Goal: Information Seeking & Learning: Find specific page/section

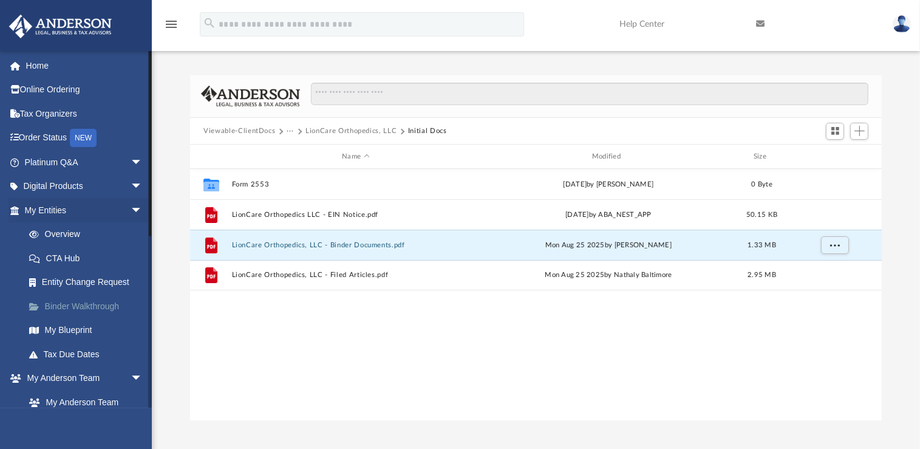
scroll to position [266, 682]
click at [96, 406] on link "My Anderson Team" at bounding box center [89, 402] width 144 height 24
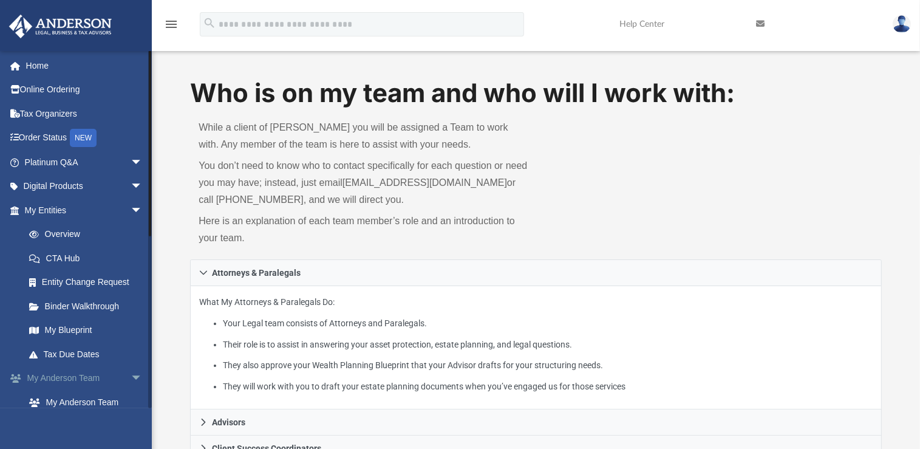
click at [83, 381] on link "My [PERSON_NAME] Team arrow_drop_down" at bounding box center [84, 378] width 152 height 24
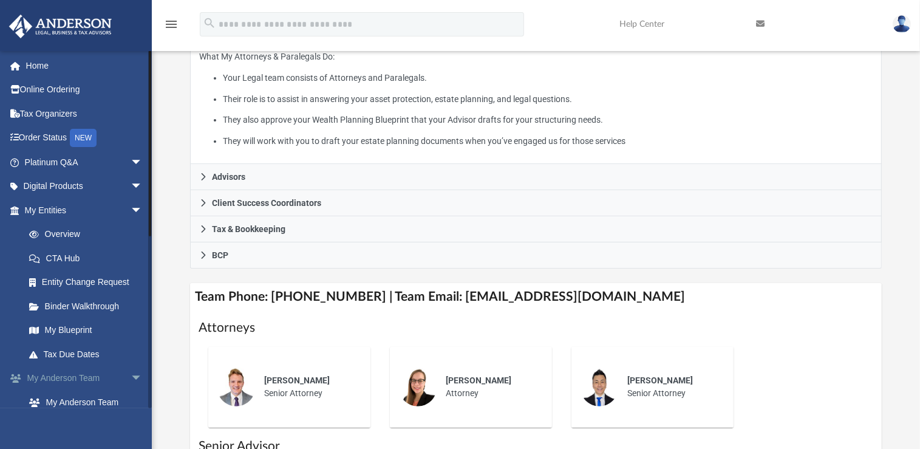
scroll to position [250, 0]
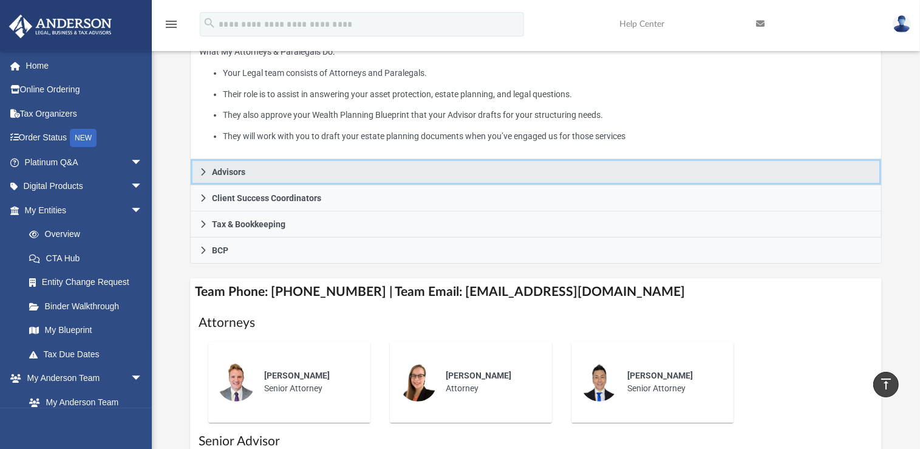
click at [216, 171] on span "Advisors" at bounding box center [228, 172] width 33 height 8
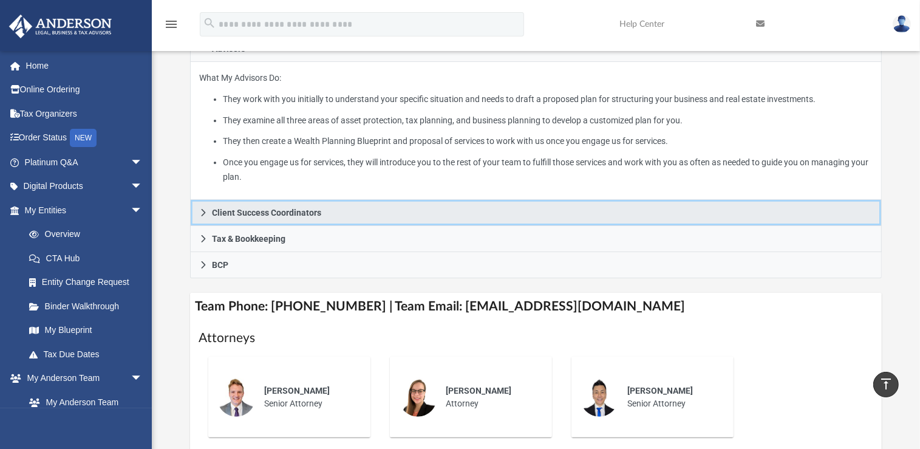
click at [214, 211] on span "Client Success Coordinators" at bounding box center [266, 212] width 109 height 8
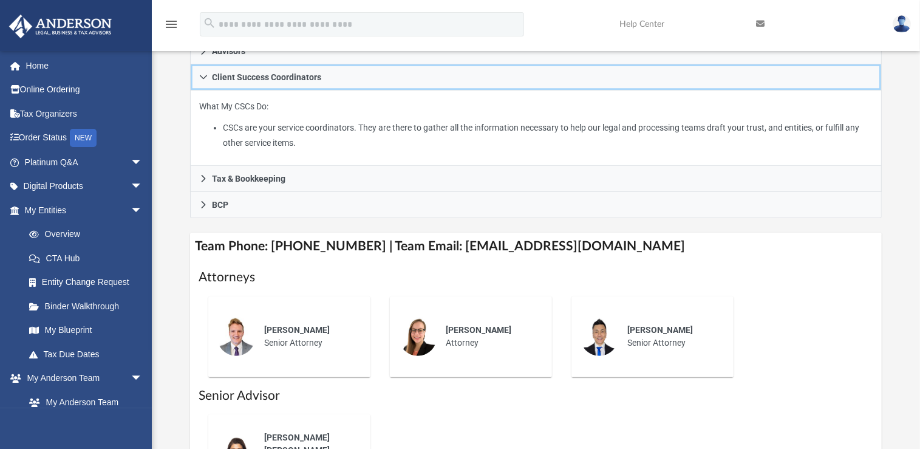
scroll to position [273, 0]
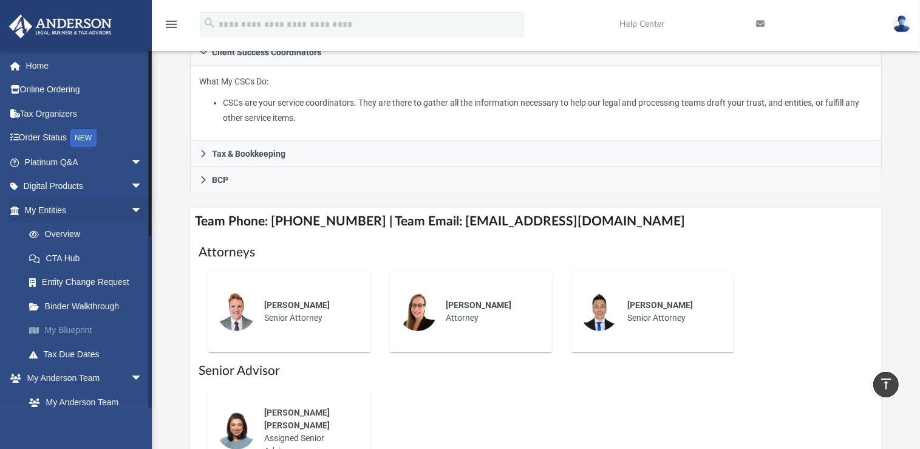
click at [56, 325] on link "My Blueprint" at bounding box center [89, 330] width 144 height 24
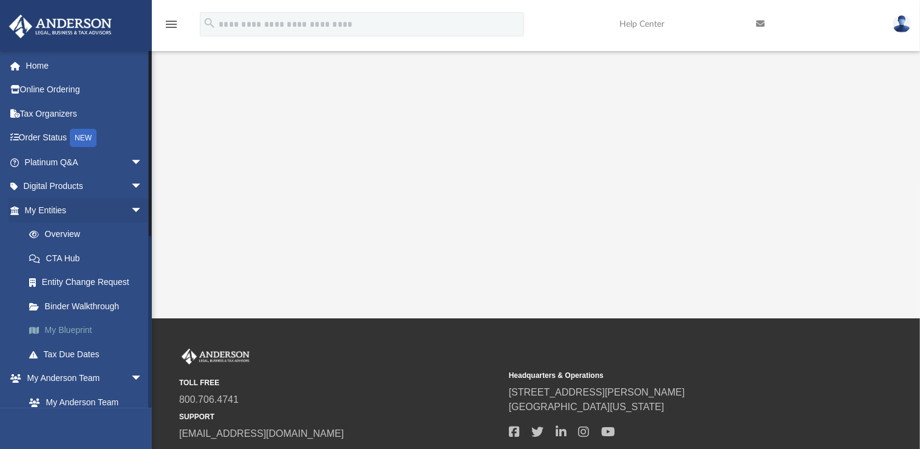
scroll to position [291, 0]
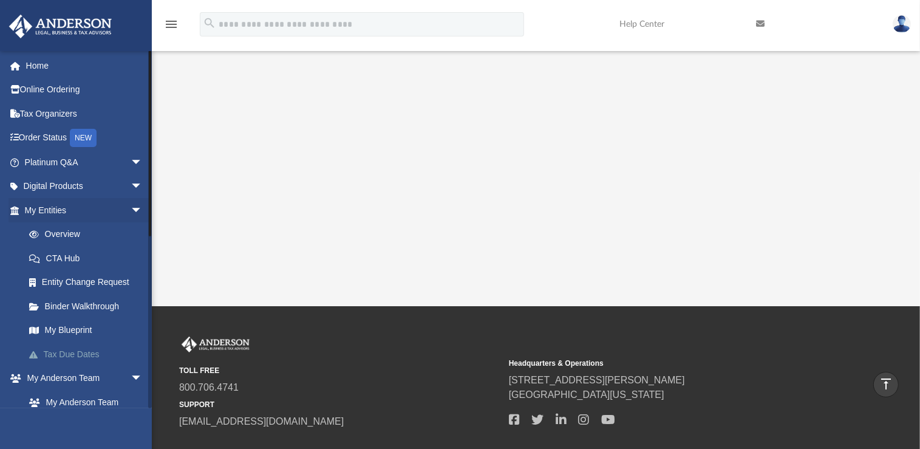
click at [85, 356] on link "Tax Due Dates" at bounding box center [89, 354] width 144 height 24
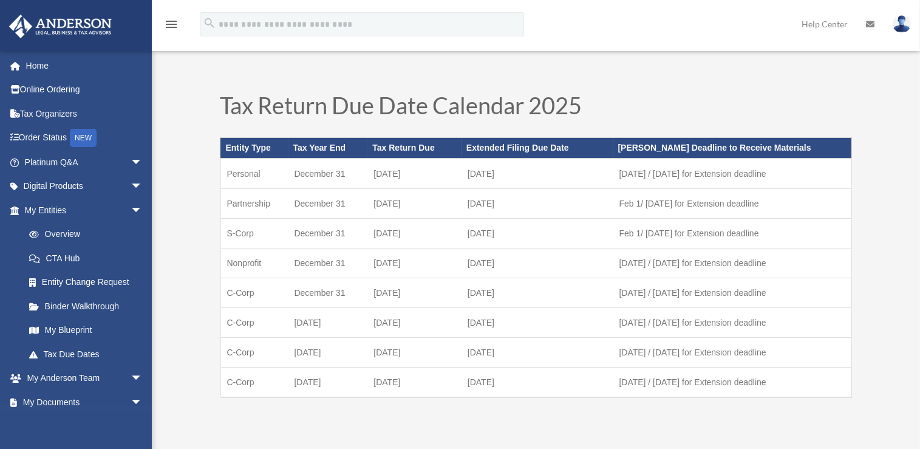
click at [866, 25] on icon at bounding box center [870, 24] width 8 height 8
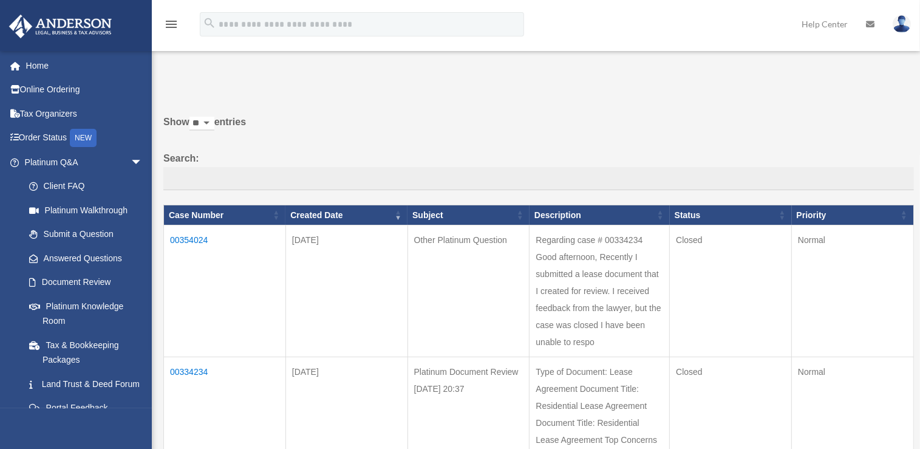
drag, startPoint x: 920, startPoint y: 128, endPoint x: 914, endPoint y: 270, distance: 142.2
click at [914, 270] on div "Past Questions & Answers date_range Published on Last updated June 7, 2024 Apri…" at bounding box center [536, 312] width 768 height 520
drag, startPoint x: 914, startPoint y: 270, endPoint x: 772, endPoint y: 160, distance: 179.6
click at [772, 160] on label "Search:" at bounding box center [538, 170] width 750 height 40
click at [772, 167] on input "Search:" at bounding box center [538, 178] width 750 height 23
